Goal: Use online tool/utility: Use online tool/utility

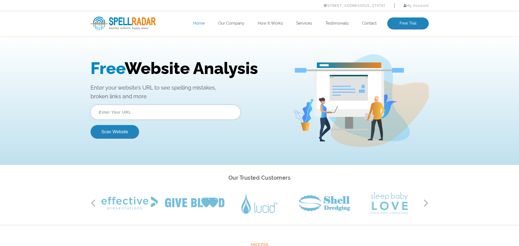
click at [132, 114] on input "text" at bounding box center [165, 112] width 150 height 15
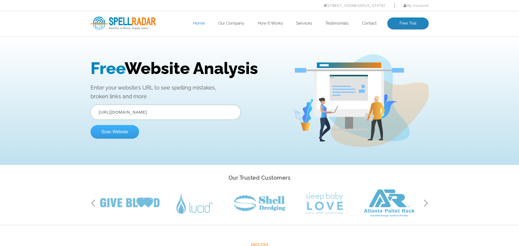
type input "https://ratve.com/"
click at [111, 136] on button "Scan Website" at bounding box center [114, 132] width 49 height 14
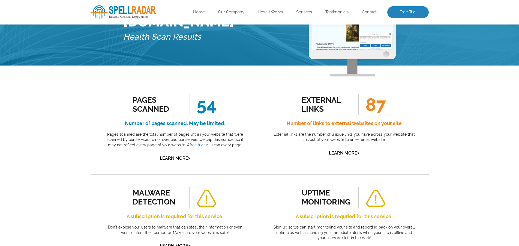
scroll to position [98, 0]
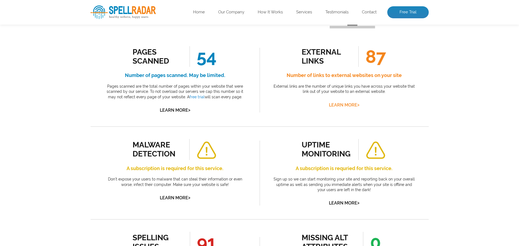
click at [340, 107] on link "Learn More >" at bounding box center [344, 104] width 31 height 5
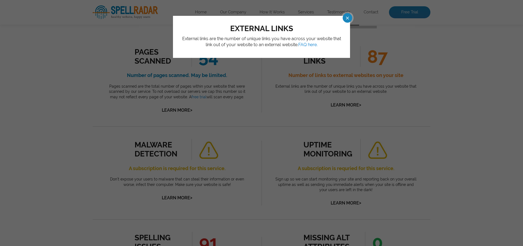
click at [347, 17] on span at bounding box center [343, 18] width 10 height 10
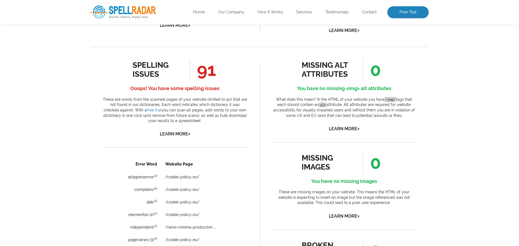
scroll to position [294, 0]
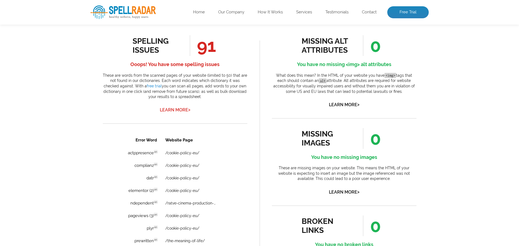
click at [169, 112] on link "Learn More >" at bounding box center [175, 109] width 31 height 5
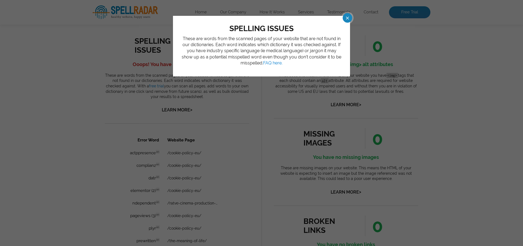
click at [346, 17] on span at bounding box center [343, 18] width 10 height 10
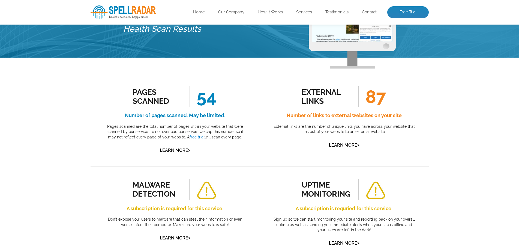
scroll to position [0, 0]
